Goal: Task Accomplishment & Management: Use online tool/utility

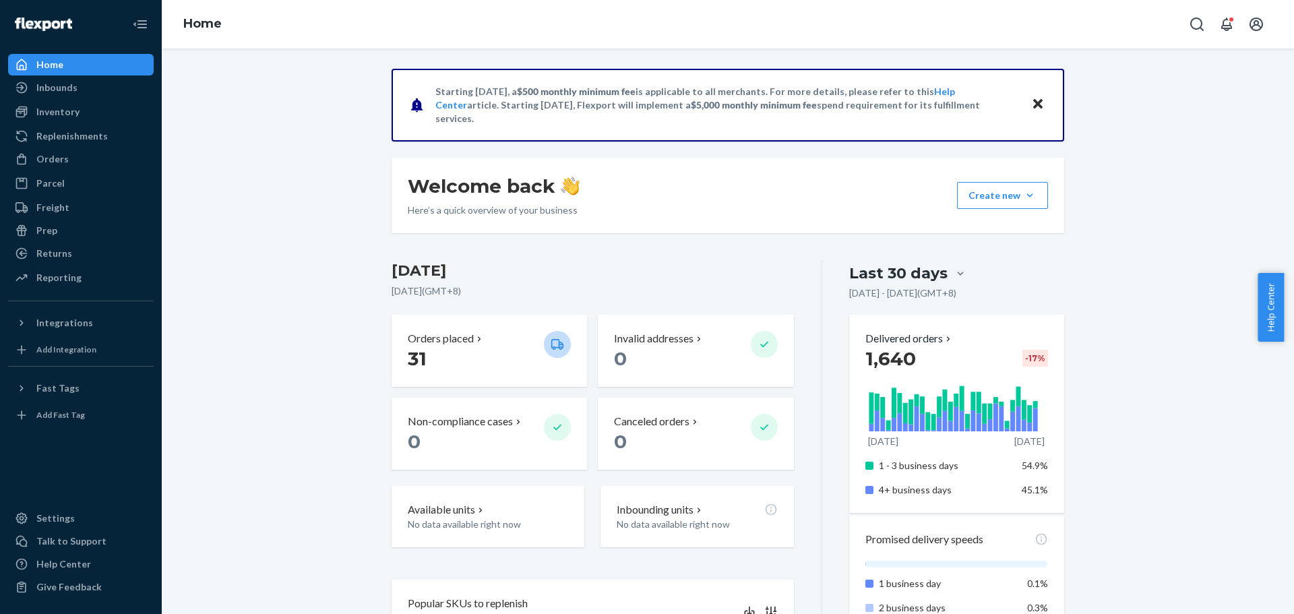
click at [47, 171] on ul "Home Inbounds Shipping Plans Problems Inventory Products Replenishments Orders …" at bounding box center [81, 172] width 146 height 236
click at [51, 166] on div "Orders" at bounding box center [80, 159] width 143 height 19
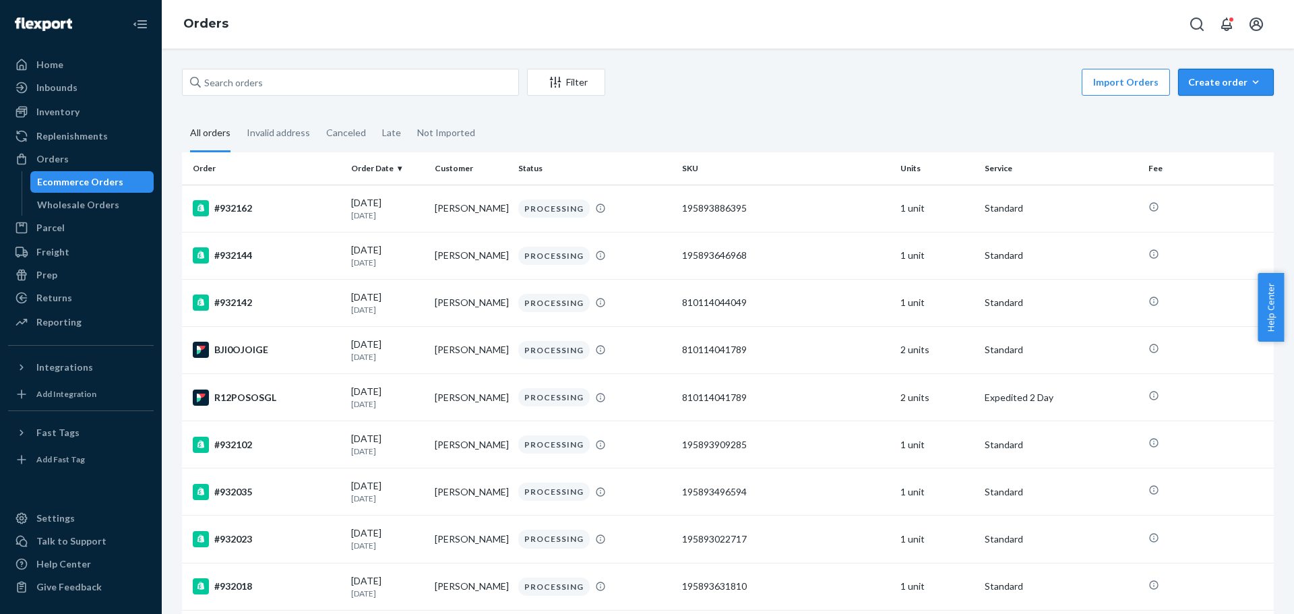
click at [1203, 76] on div "Create order" at bounding box center [1225, 81] width 75 height 13
click at [1196, 112] on span "Ecommerce order" at bounding box center [1234, 114] width 84 height 9
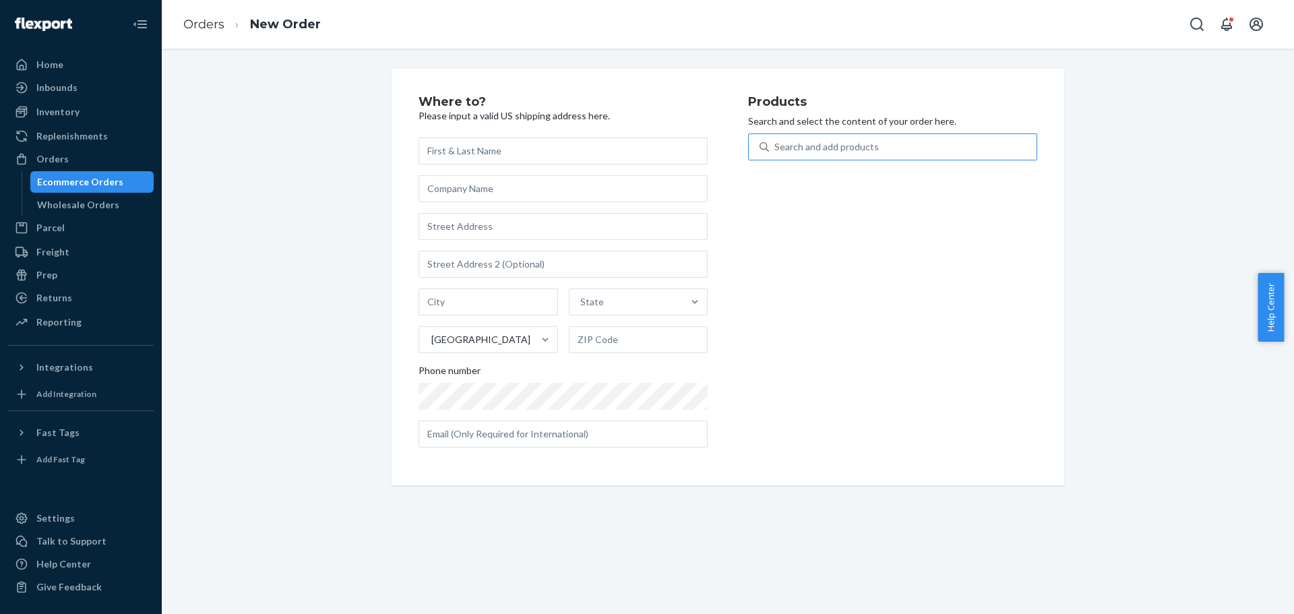
click at [910, 151] on div "Search and add products" at bounding box center [903, 147] width 268 height 24
click at [776, 151] on input "Search and add products" at bounding box center [774, 146] width 1 height 13
click at [851, 146] on div "Search and add products" at bounding box center [826, 146] width 104 height 13
click at [776, 146] on input "0 results available. Use Up and Down to choose options, press Enter to select t…" at bounding box center [774, 146] width 1 height 13
type input "ultra boost a"
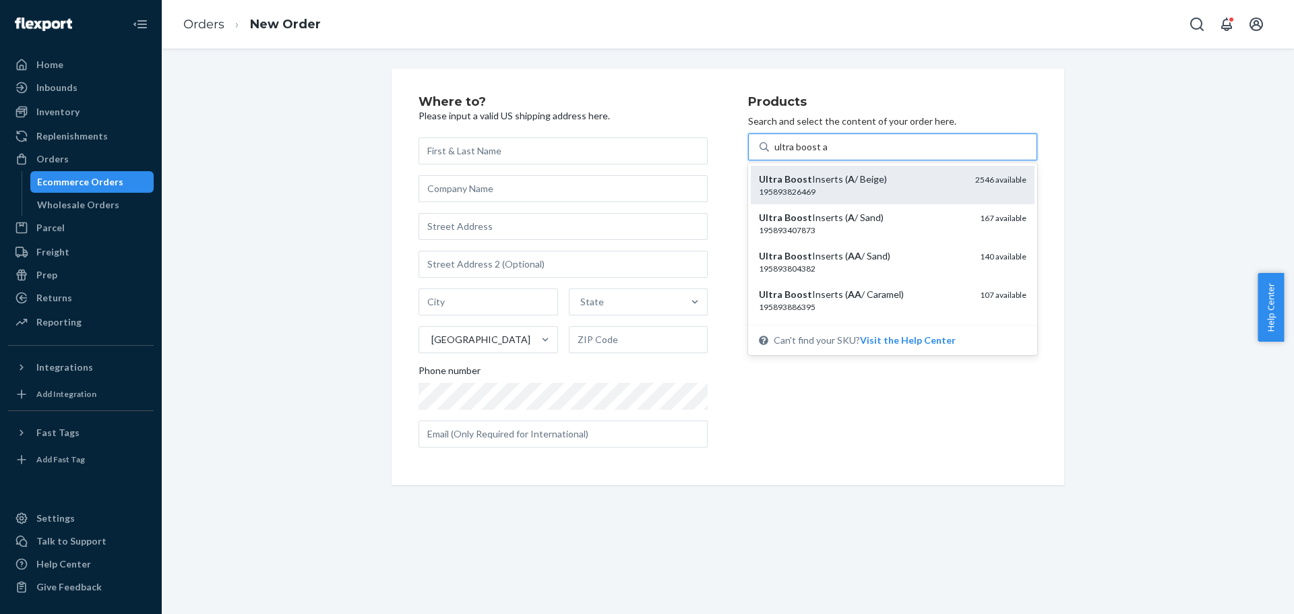
click at [892, 177] on div "Ultra Boost Inserts ( A / Beige)" at bounding box center [862, 179] width 206 height 13
click at [827, 154] on input "ultra boost a" at bounding box center [800, 146] width 53 height 13
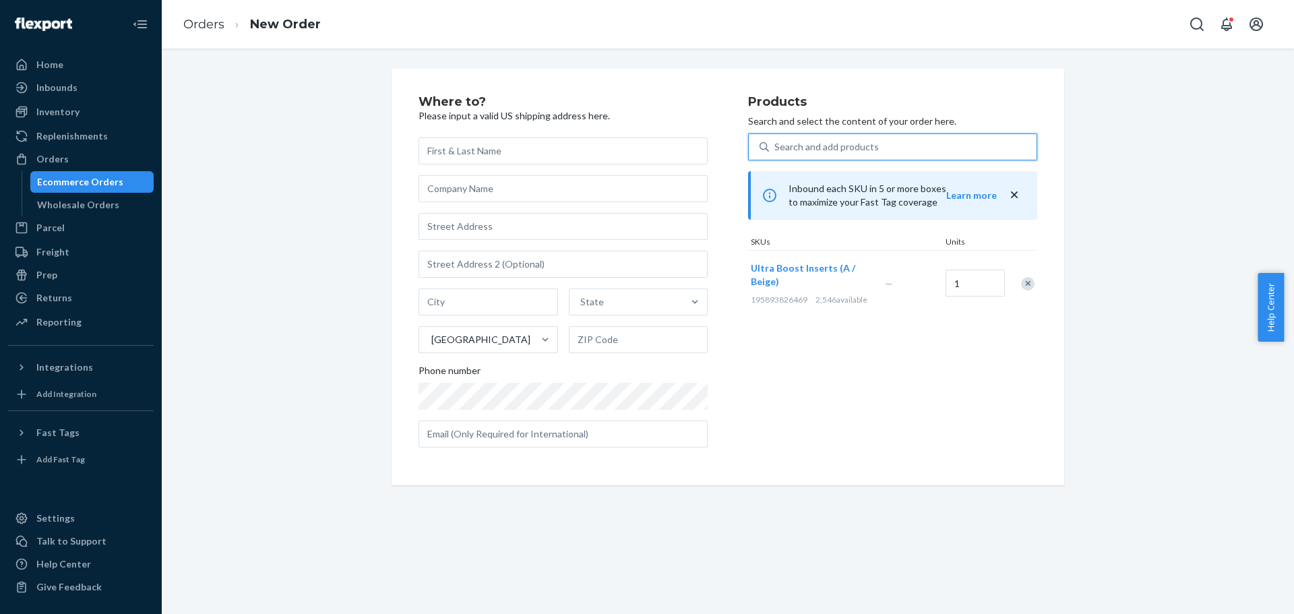
click at [898, 148] on div "Search and add products" at bounding box center [903, 147] width 268 height 24
click at [776, 148] on input "0 results available. Use Up and Down to choose options, press Enter to select t…" at bounding box center [774, 146] width 1 height 13
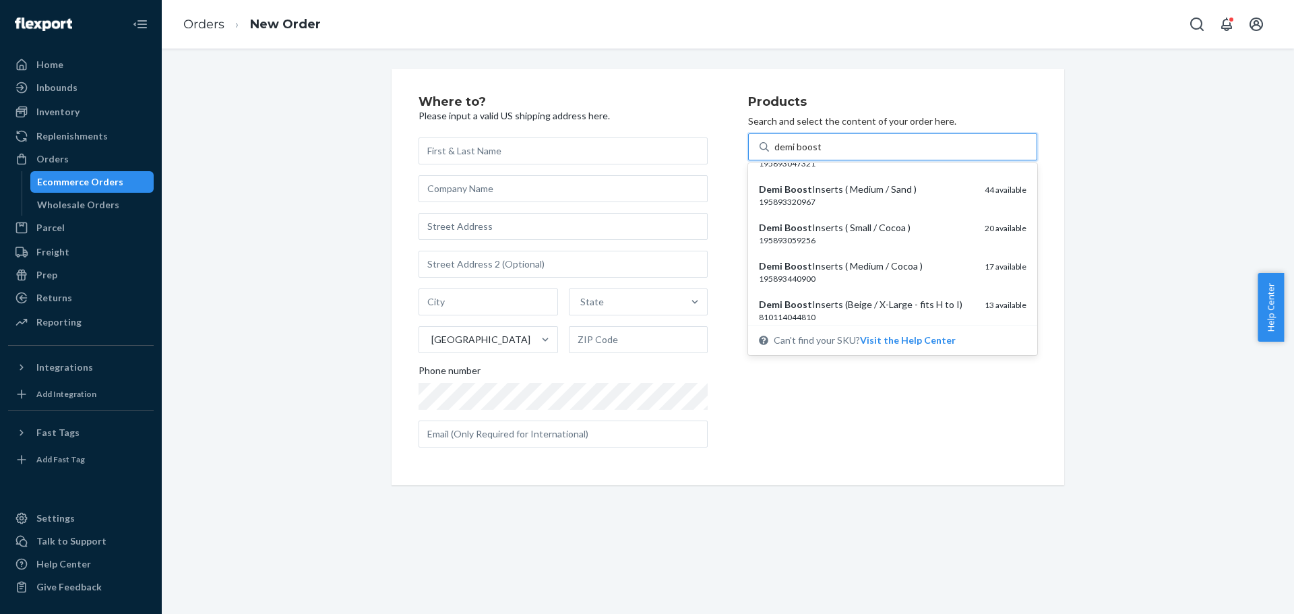
scroll to position [337, 0]
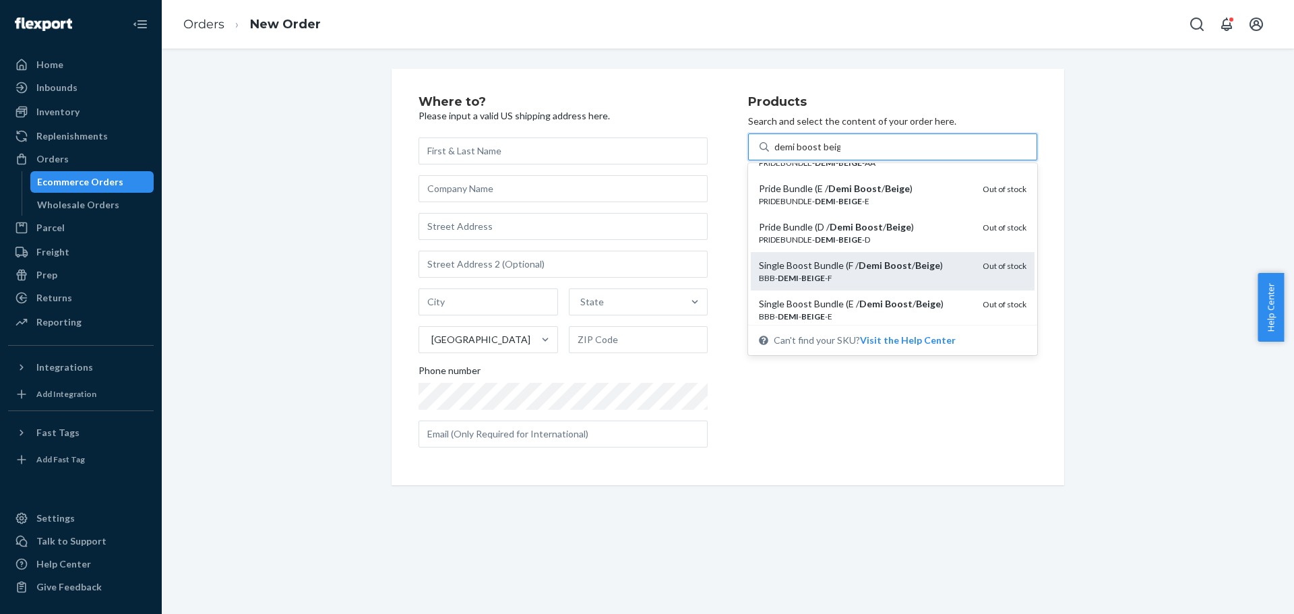
type input "demi boost beige"
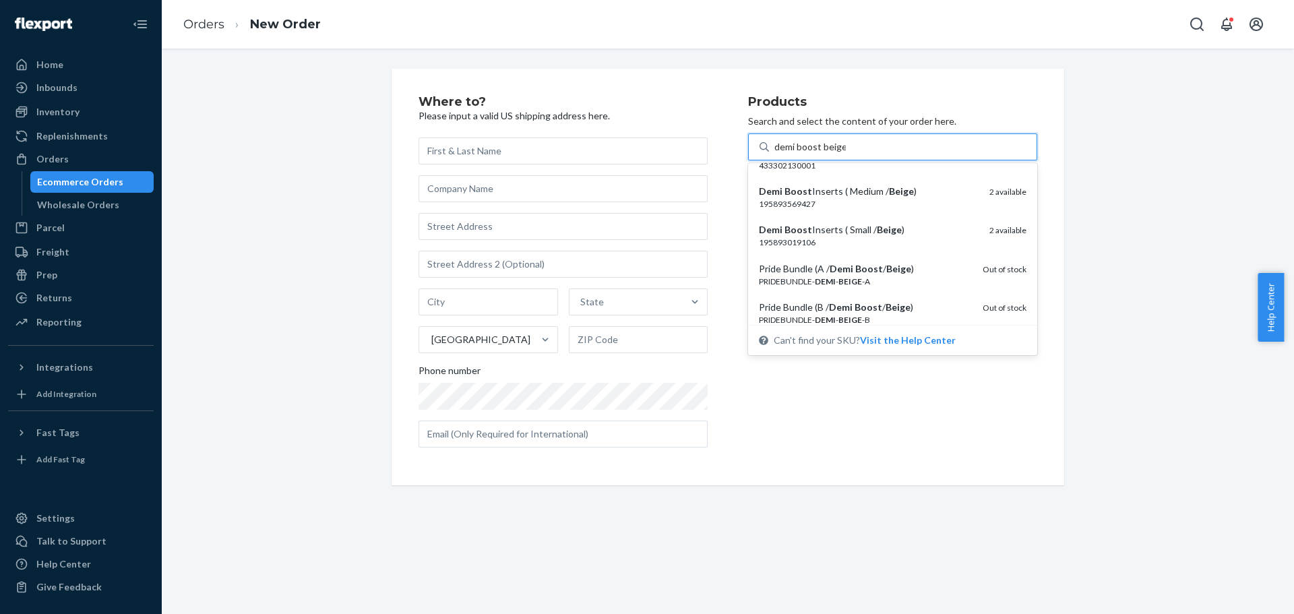
scroll to position [135, 0]
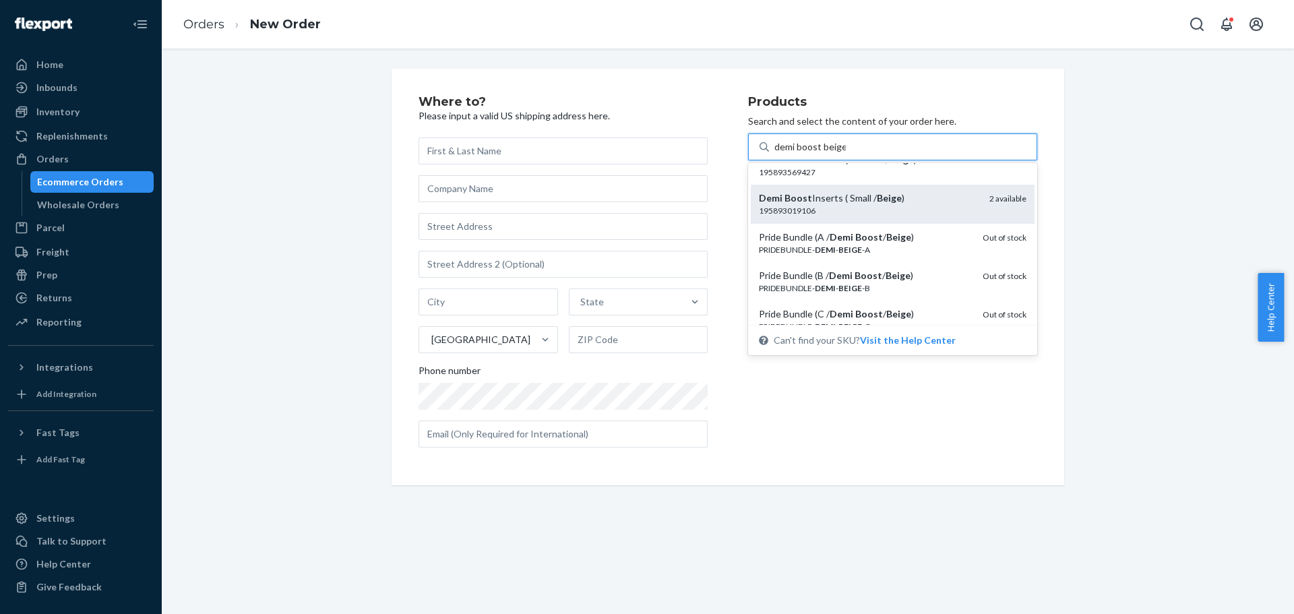
click at [921, 208] on div "195893019106" at bounding box center [869, 210] width 220 height 11
click at [846, 154] on input "demi boost beige" at bounding box center [809, 146] width 71 height 13
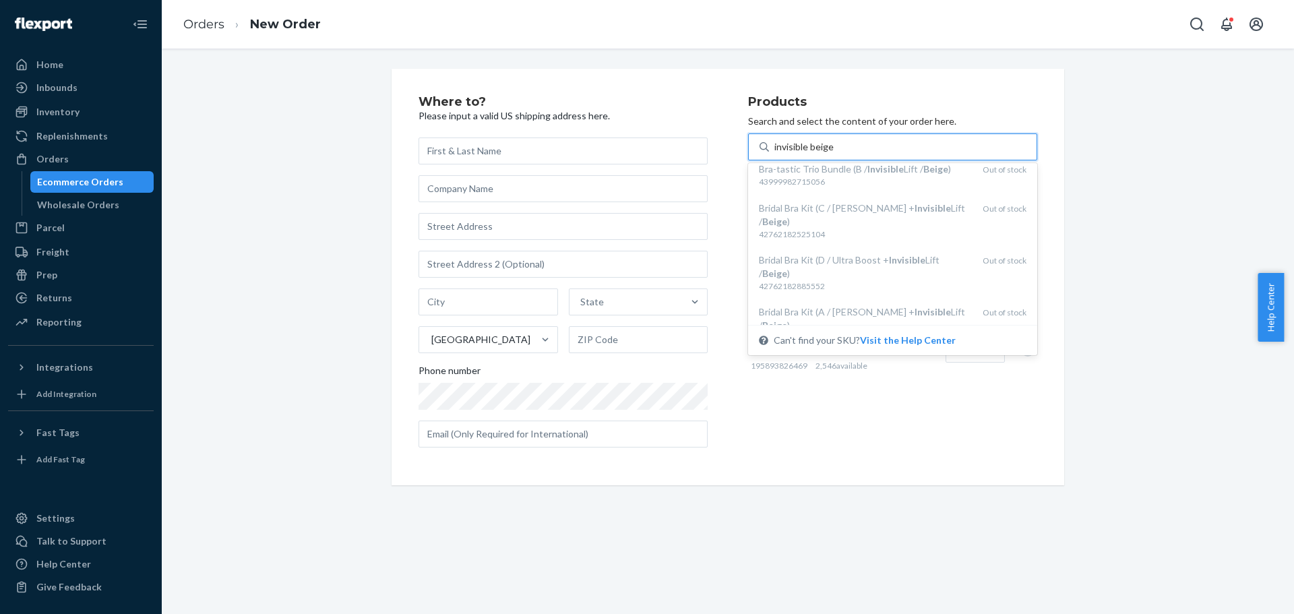
scroll to position [901, 0]
click at [815, 144] on input "invisible beige" at bounding box center [803, 146] width 59 height 13
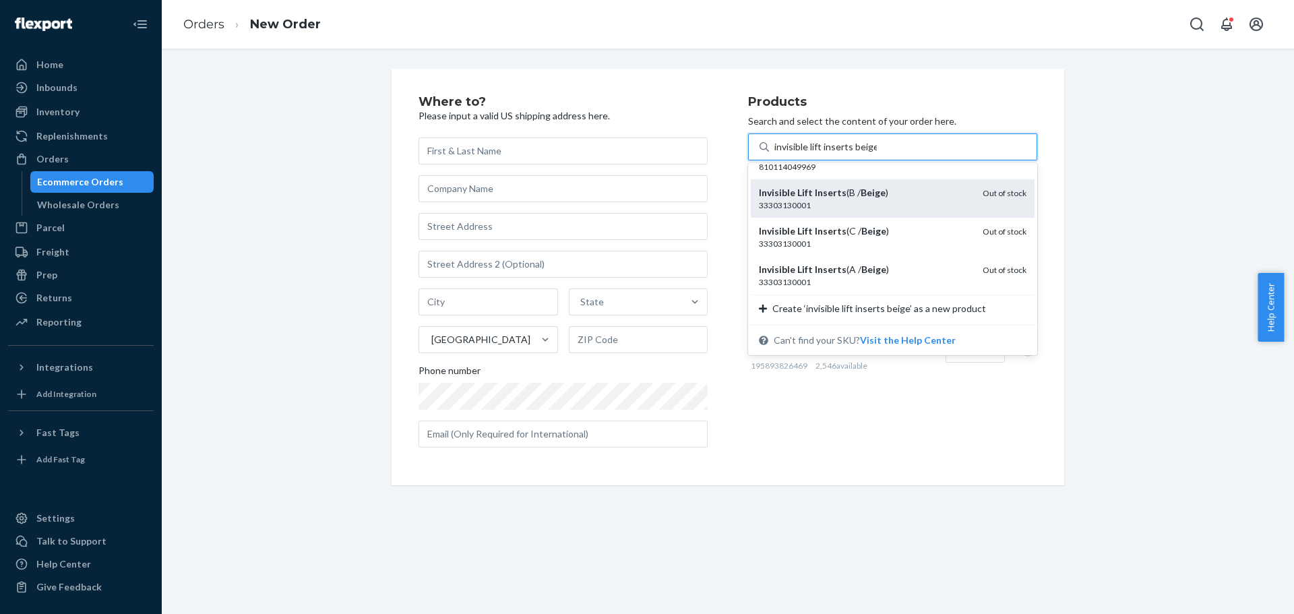
scroll to position [0, 0]
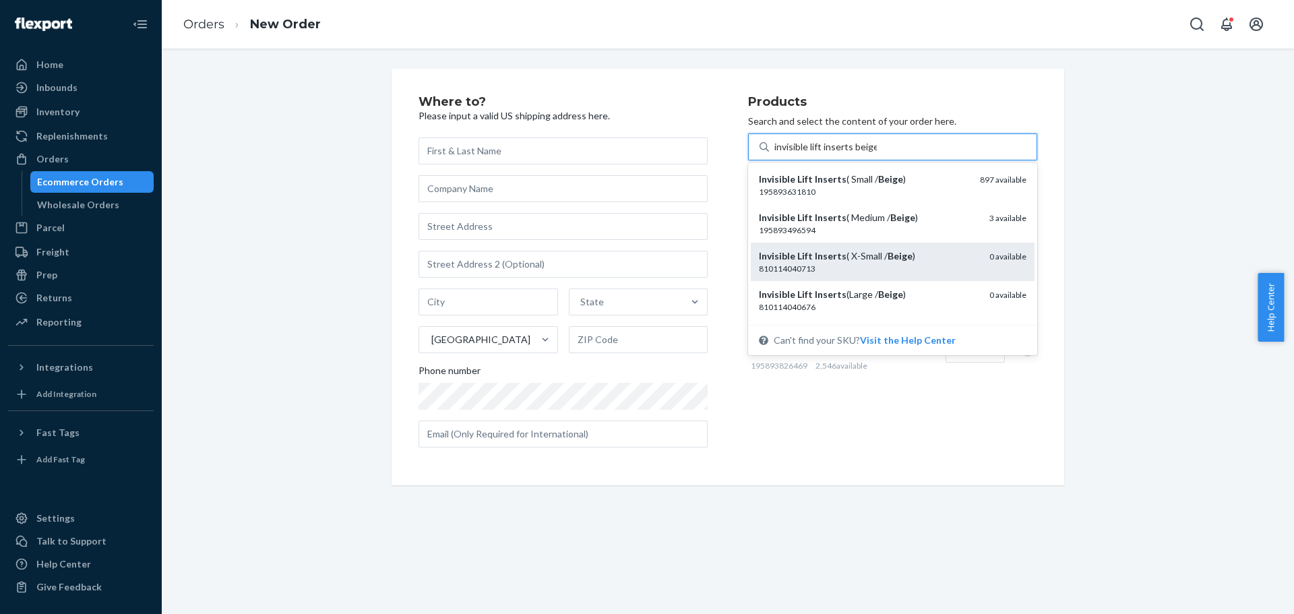
click at [968, 253] on div "Invisible Lift Inserts ( X-Small / Beige ) 810114040713 0 available" at bounding box center [893, 261] width 268 height 25
click at [877, 154] on input "invisible lift inserts beige" at bounding box center [825, 146] width 102 height 13
click at [969, 253] on div "Invisible Lift Inserts ( X-Small / Beige ) 810114040713 0 available" at bounding box center [893, 261] width 268 height 25
click at [877, 154] on input "invisible lift inserts beige" at bounding box center [825, 146] width 102 height 13
type input "invisible lift inserts beige"
